Goal: Find specific page/section: Locate a particular part of the current website

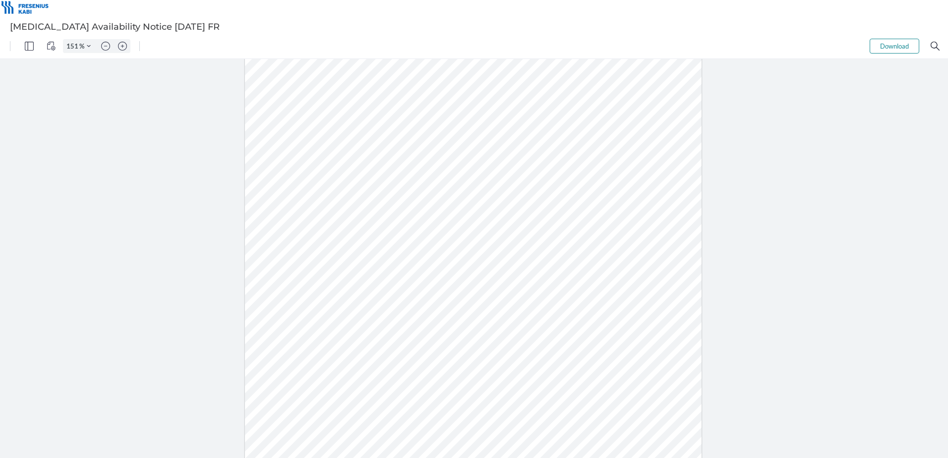
type input "201"
drag, startPoint x: 316, startPoint y: 347, endPoint x: 282, endPoint y: 346, distance: 34.7
click at [282, 346] on div at bounding box center [473, 301] width 609 height 788
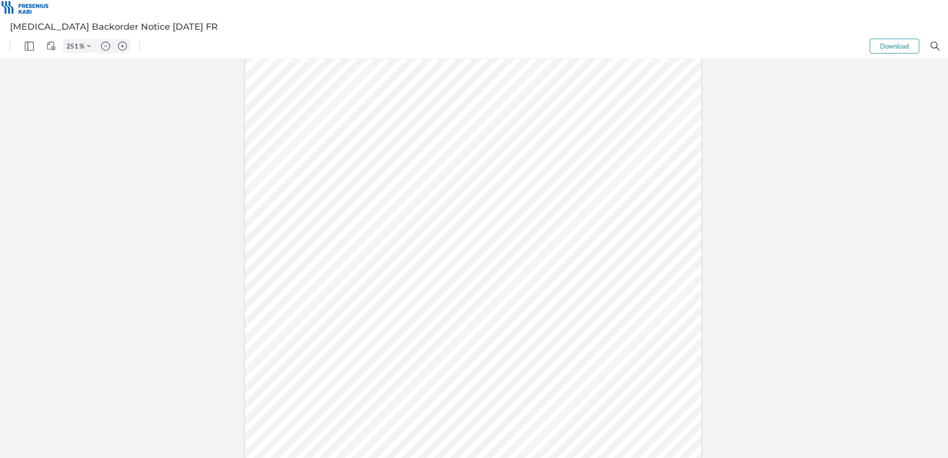
type input "351"
click at [223, 324] on div at bounding box center [485, 437] width 1064 height 1377
drag, startPoint x: 211, startPoint y: 227, endPoint x: 150, endPoint y: 230, distance: 60.5
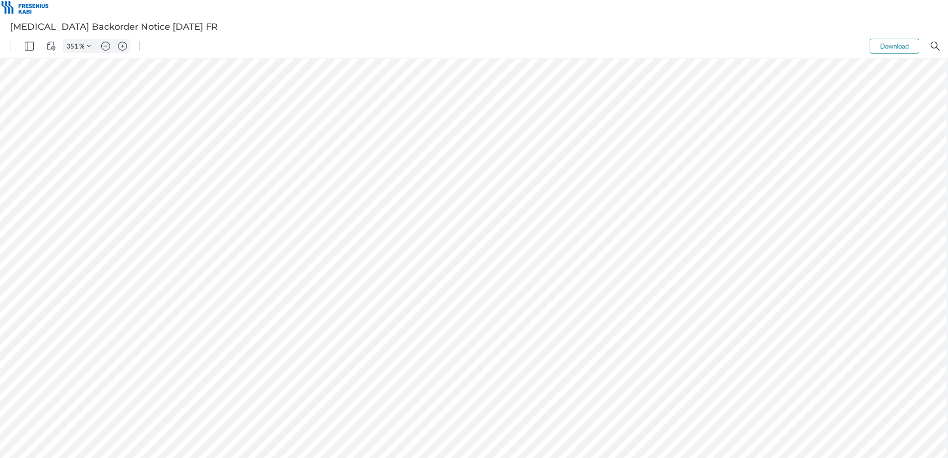
click at [150, 230] on div at bounding box center [485, 239] width 1064 height 1377
